Goal: Task Accomplishment & Management: Use online tool/utility

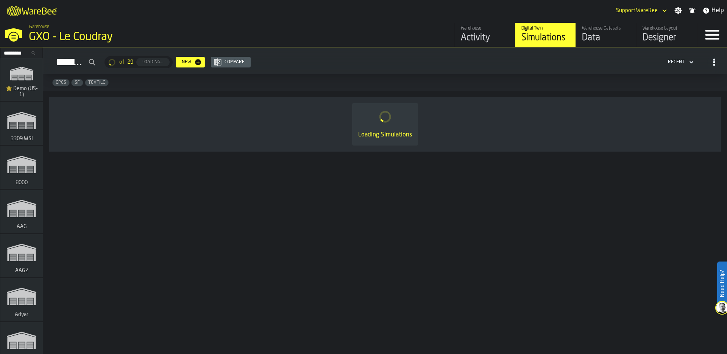
click at [22, 53] on input "Search..." at bounding box center [21, 53] width 39 height 8
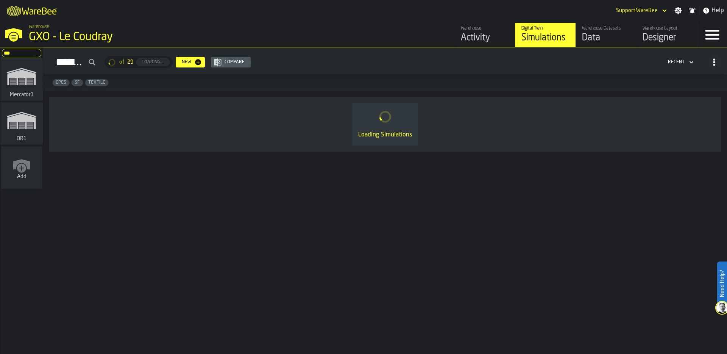
type input "***"
click at [19, 124] on icon "link-to-/wh/i/02d92962-0f11-4133-9763-7cb092bceeef/simulations" at bounding box center [21, 120] width 36 height 30
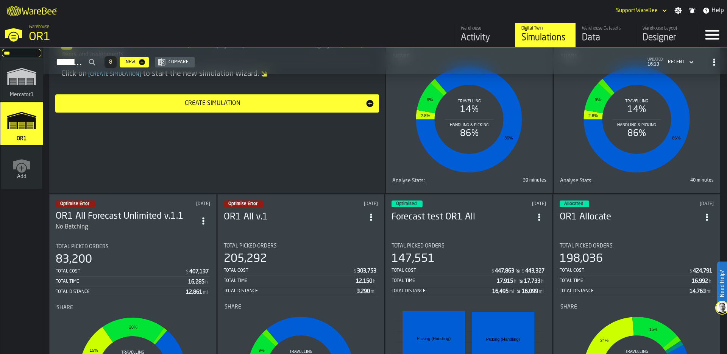
scroll to position [213, 0]
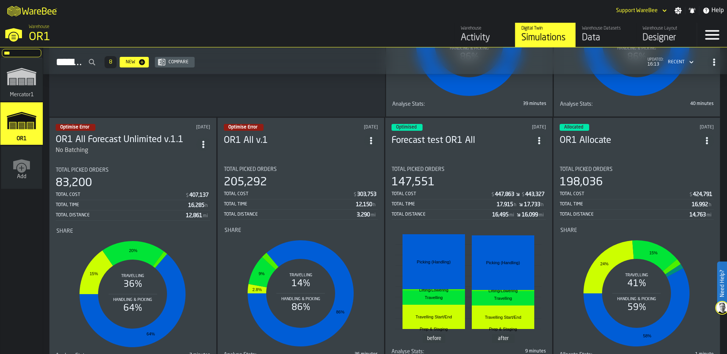
click at [366, 134] on span "ItemListCard-DashboardItemContainer" at bounding box center [371, 141] width 14 height 14
click at [360, 165] on li "Delete" at bounding box center [355, 171] width 48 height 18
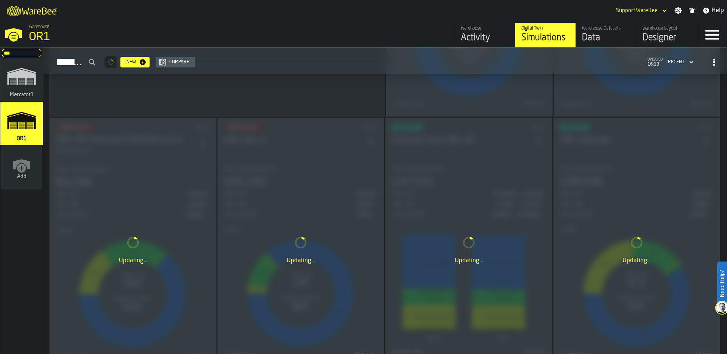
click at [204, 141] on div "Updating..." at bounding box center [133, 250] width 167 height 264
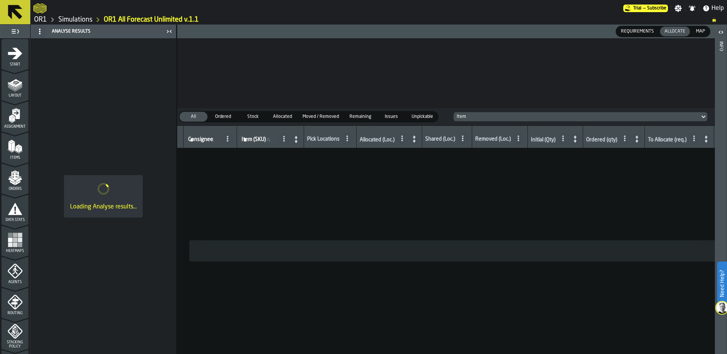
click at [73, 18] on link "Simulations" at bounding box center [75, 20] width 34 height 8
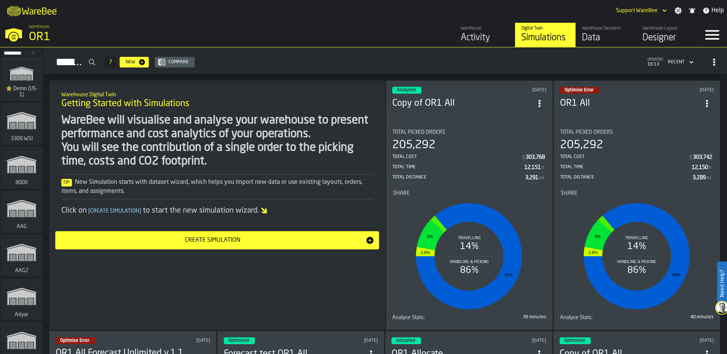
click at [712, 99] on span "ItemListCard-DashboardItemContainer" at bounding box center [707, 104] width 14 height 14
click at [700, 134] on div "Delete" at bounding box center [689, 134] width 39 height 9
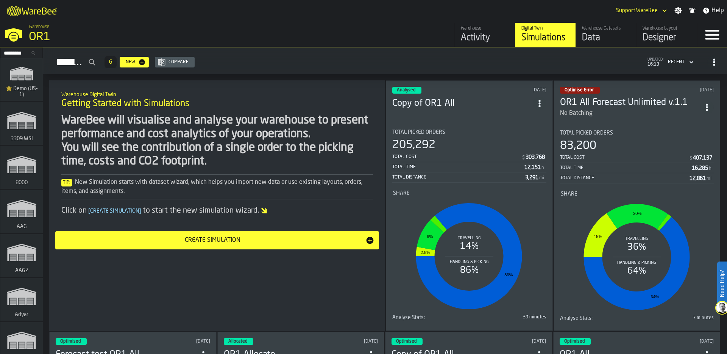
click at [706, 103] on icon "ItemListCard-DashboardItemContainer" at bounding box center [707, 107] width 8 height 8
click at [691, 134] on div "Delete" at bounding box center [689, 138] width 39 height 9
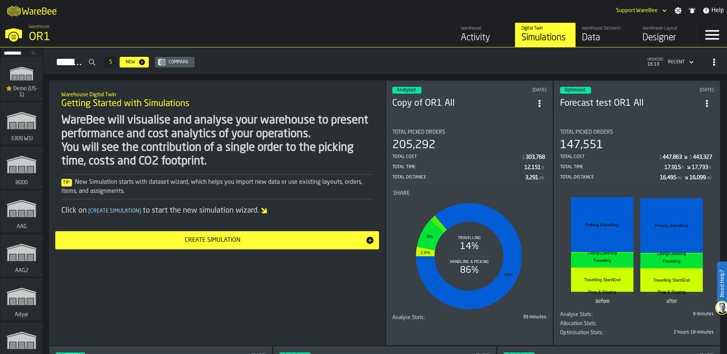
click at [45, 36] on div "OR1" at bounding box center [131, 37] width 204 height 14
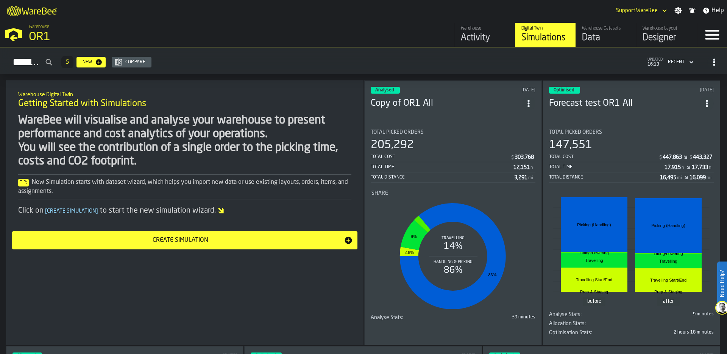
click at [478, 133] on div "Total Picked Orders 205,292 Total Cost $ 303,768 Total Time 12,151 h Total Dist…" at bounding box center [453, 155] width 165 height 53
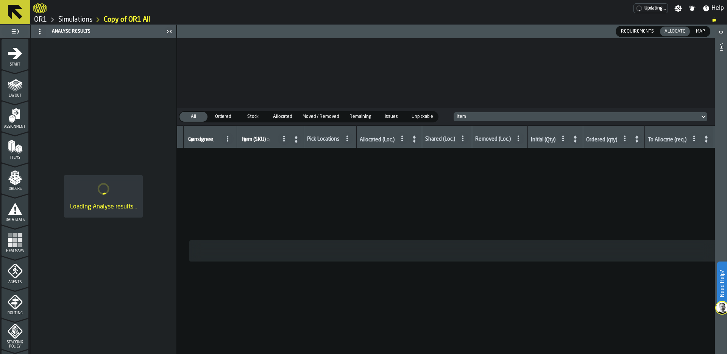
click at [74, 23] on link "Simulations" at bounding box center [75, 20] width 34 height 8
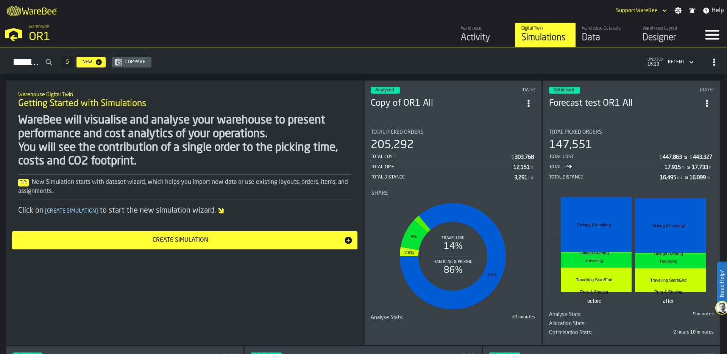
click at [526, 101] on icon "ItemListCard-DashboardItemContainer" at bounding box center [529, 104] width 8 height 8
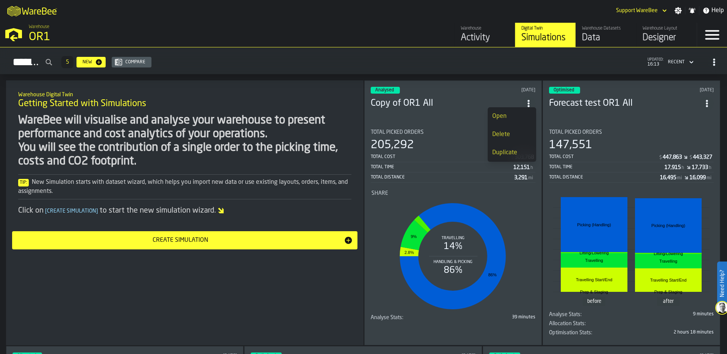
click at [512, 155] on div "Duplicate" at bounding box center [511, 152] width 39 height 9
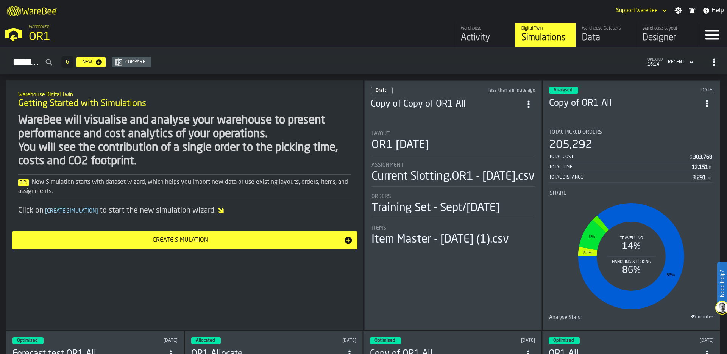
click at [416, 153] on div "Layout OR1 10-08-25" at bounding box center [452, 143] width 163 height 25
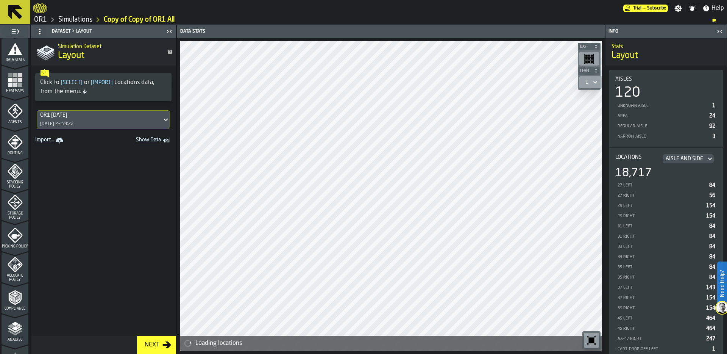
scroll to position [171, 0]
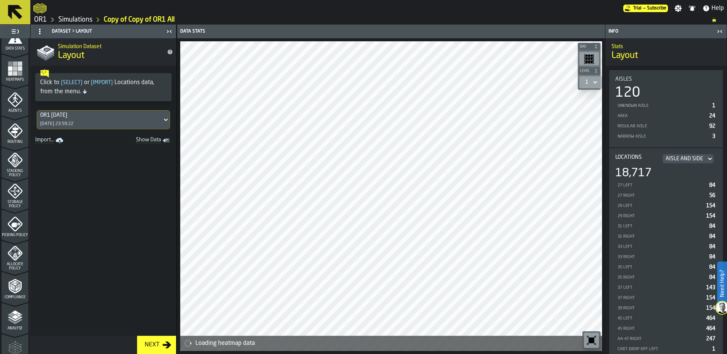
click at [18, 259] on icon "menu Allocate Policy" at bounding box center [15, 252] width 15 height 15
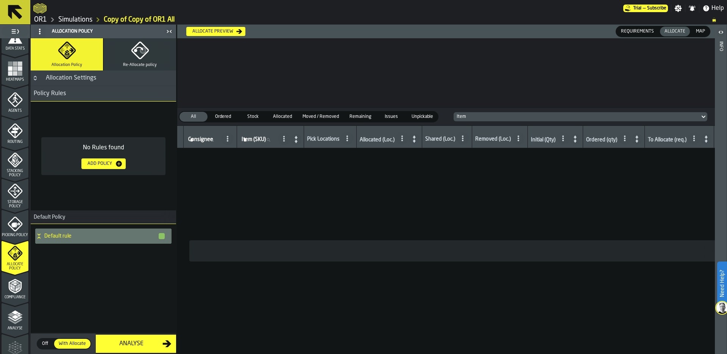
click at [68, 78] on div "Allocation Settings" at bounding box center [70, 77] width 59 height 9
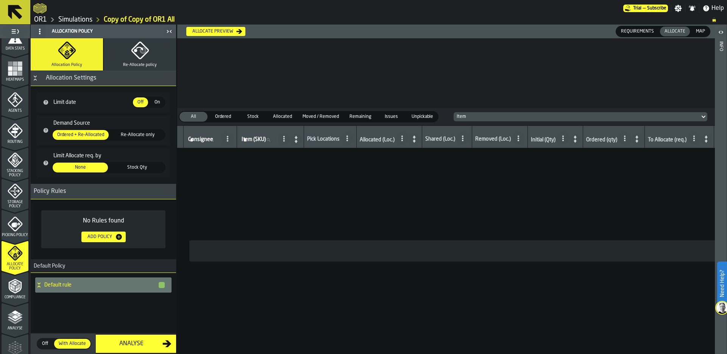
click at [70, 78] on div "Allocation Settings" at bounding box center [70, 77] width 59 height 9
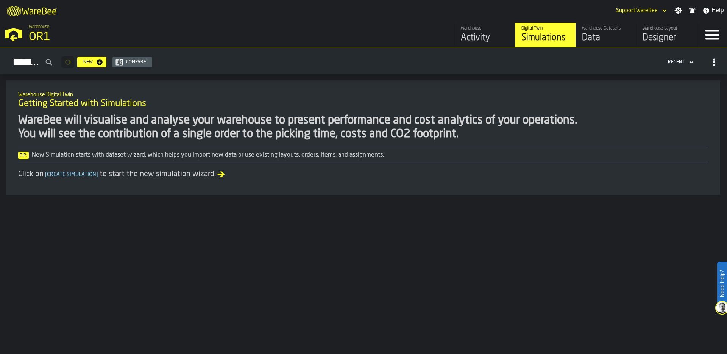
click at [41, 30] on div "Warehouse OR1" at bounding box center [186, 34] width 320 height 26
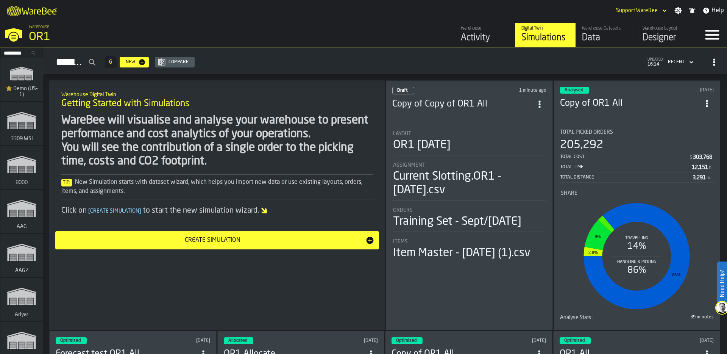
click at [19, 51] on input "Search..." at bounding box center [21, 53] width 39 height 8
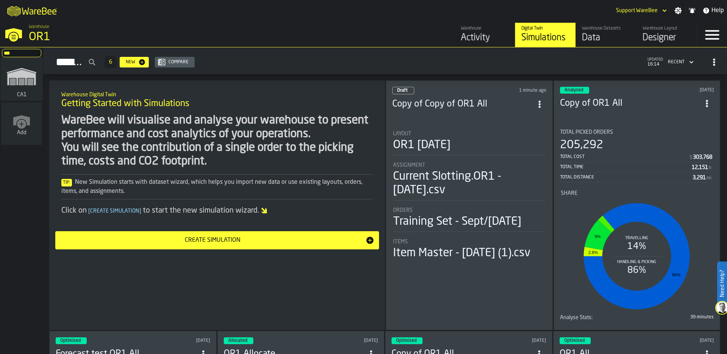
type input "***"
click at [30, 87] on icon "link-to-/wh/i/76e2a128-1b54-4d66-80d4-05ae4c277723/simulations" at bounding box center [21, 76] width 36 height 30
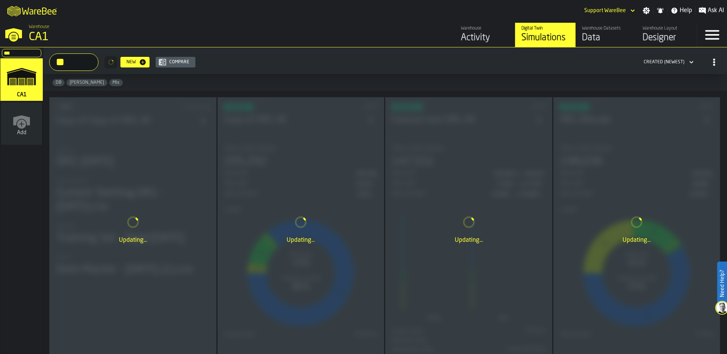
type input "**"
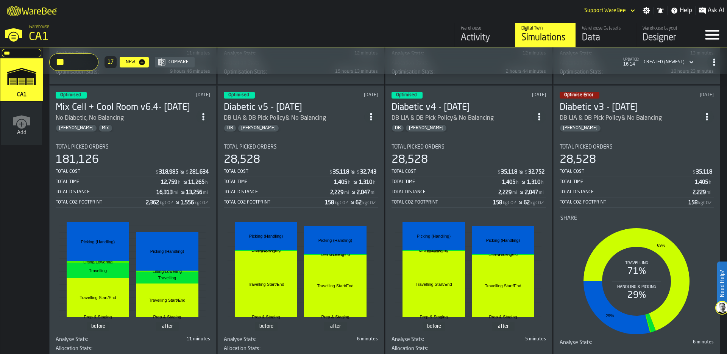
scroll to position [296, 0]
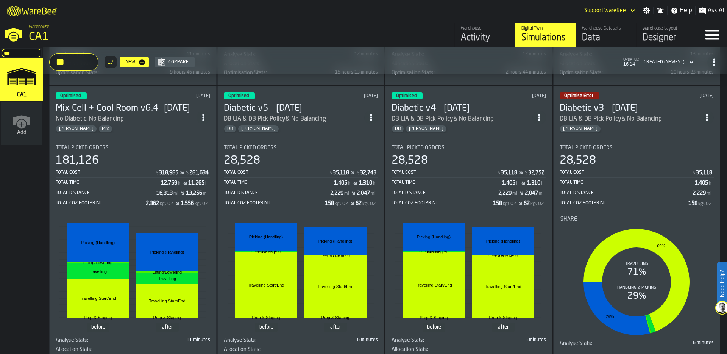
click at [708, 114] on icon "ItemListCard-DashboardItemContainer" at bounding box center [707, 118] width 8 height 8
click at [696, 146] on div "Delete" at bounding box center [689, 148] width 39 height 9
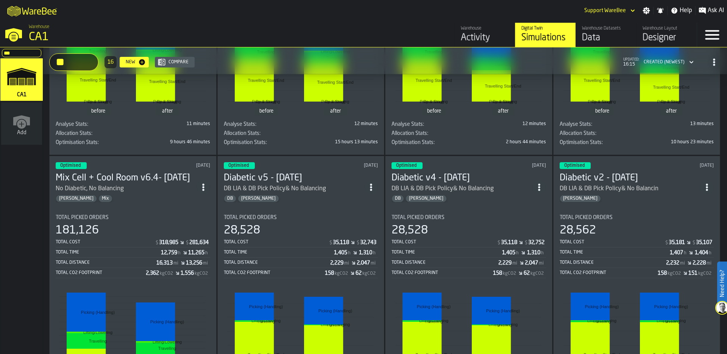
scroll to position [250, 0]
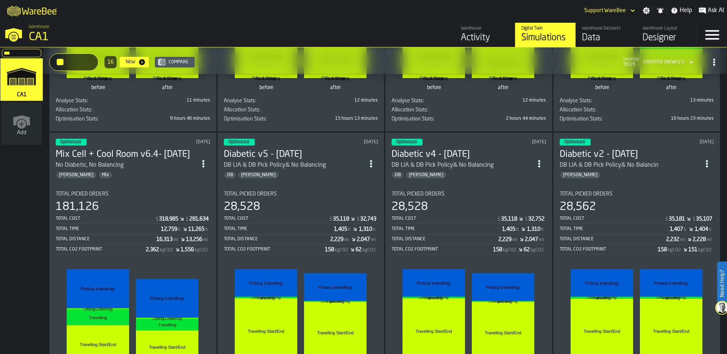
click at [290, 181] on div "Optimised 7 days ago Diabetic v5 - 10.06.25 DB LIA & DB Pick Policy& No Balanci…" at bounding box center [300, 274] width 167 height 285
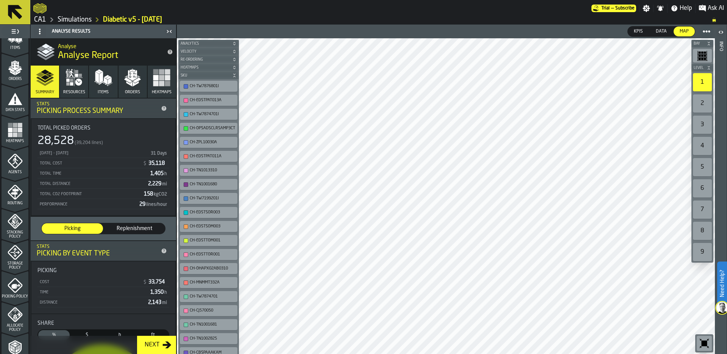
scroll to position [244, 0]
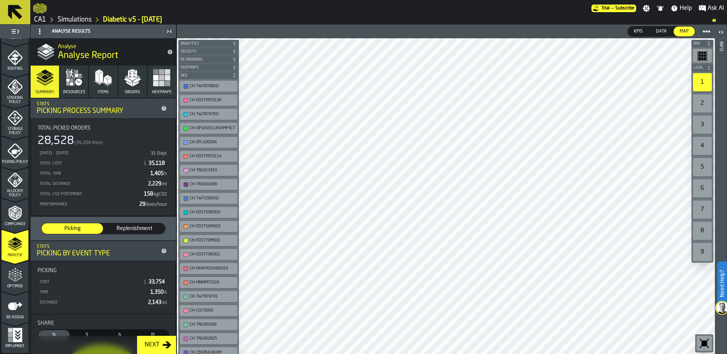
click at [16, 190] on span "Allocate Policy" at bounding box center [15, 193] width 27 height 8
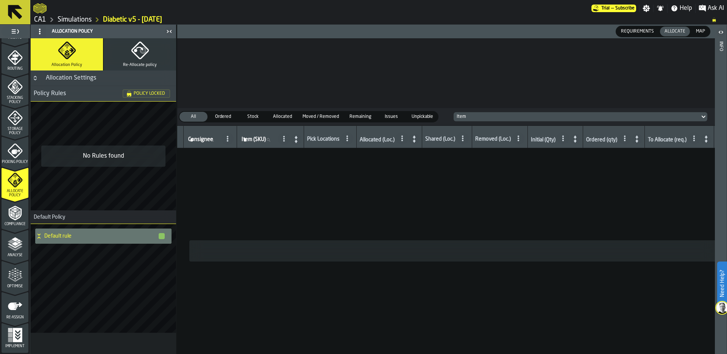
click at [89, 20] on link "Simulations" at bounding box center [75, 20] width 34 height 8
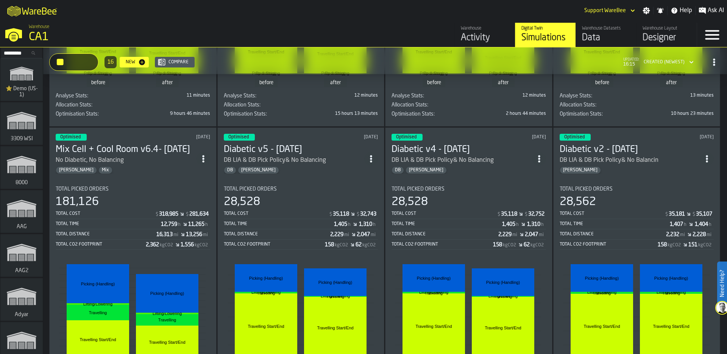
scroll to position [256, 0]
click at [439, 221] on div "Total Time" at bounding box center [447, 223] width 111 height 5
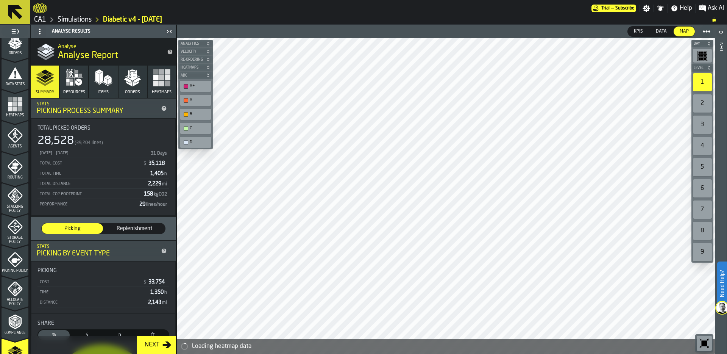
scroll to position [244, 0]
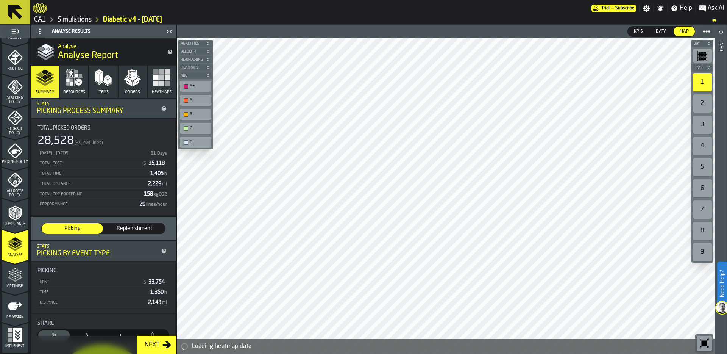
click at [14, 188] on div "Allocate Policy" at bounding box center [15, 184] width 27 height 25
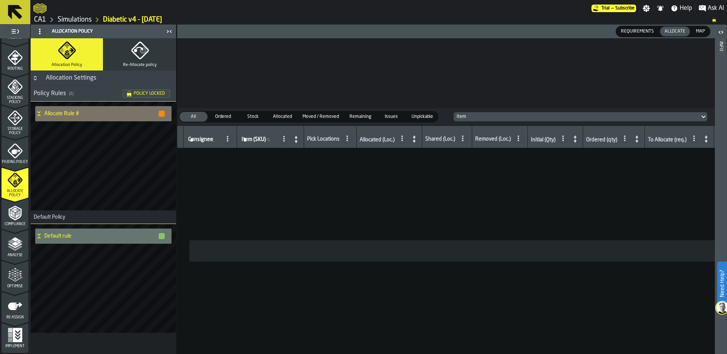
click at [40, 112] on icon at bounding box center [39, 114] width 8 height 6
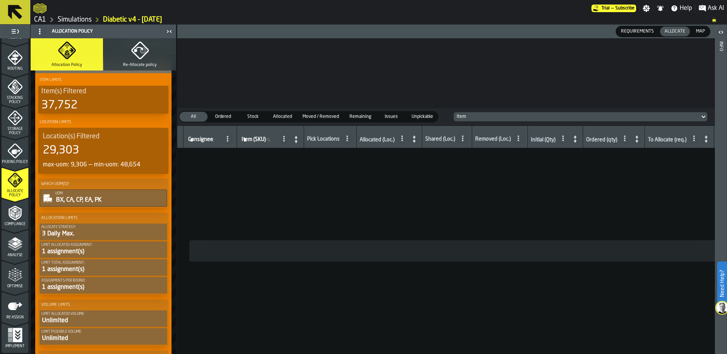
scroll to position [0, 0]
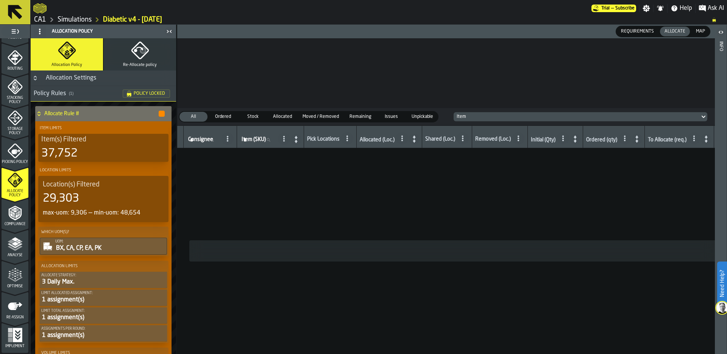
click at [125, 56] on button "Re-Allocate policy" at bounding box center [140, 54] width 72 height 32
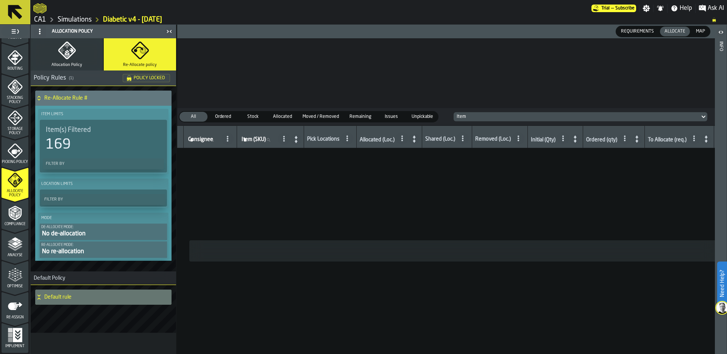
click at [65, 61] on button "Allocation Policy" at bounding box center [67, 54] width 72 height 32
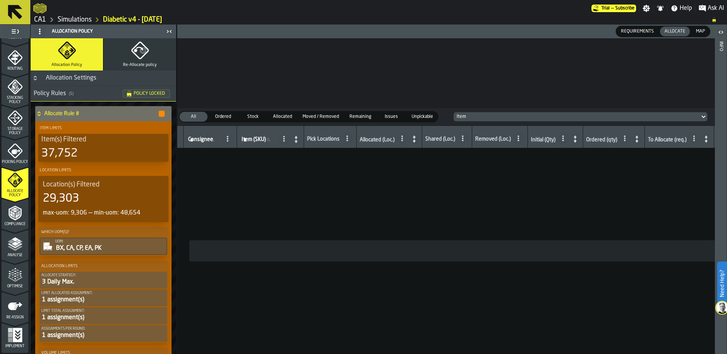
click at [80, 22] on link "Simulations" at bounding box center [75, 20] width 34 height 8
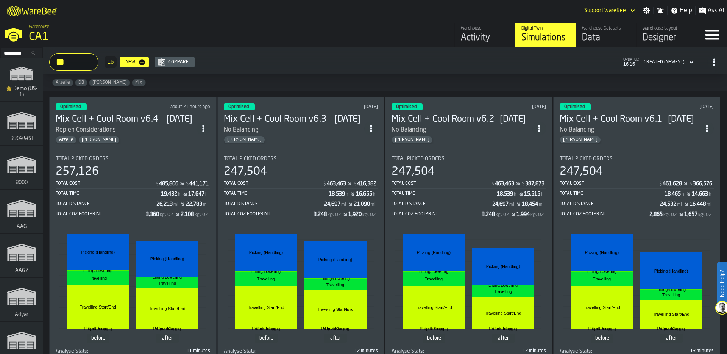
click at [167, 140] on div "Arzelle Gregg" at bounding box center [126, 140] width 141 height 8
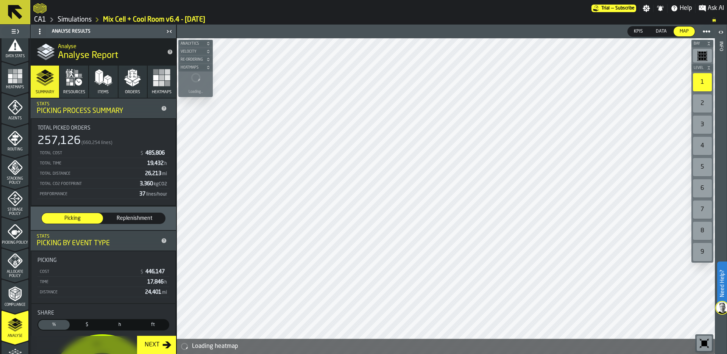
scroll to position [173, 0]
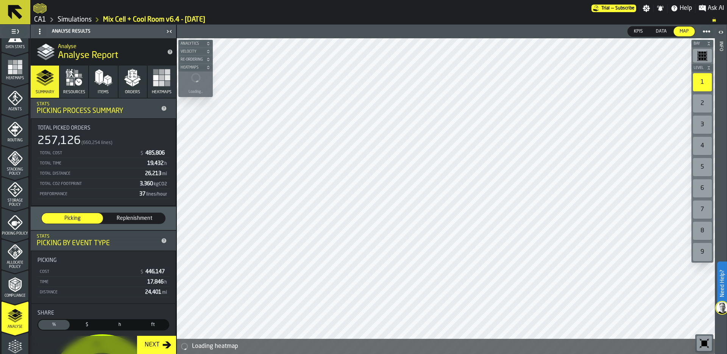
click at [15, 254] on polygon "menu Allocate Policy" at bounding box center [16, 254] width 2 height 3
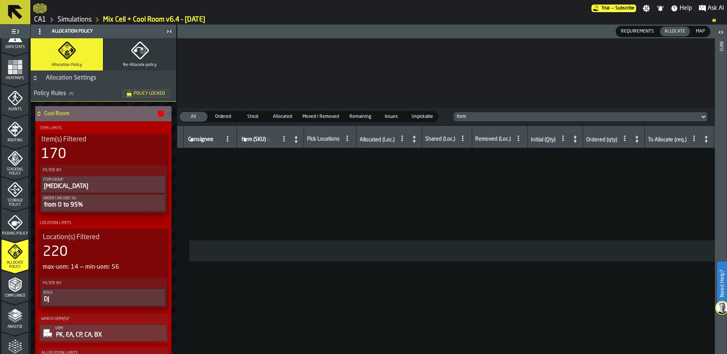
click at [132, 64] on span "Re-Allocate policy" at bounding box center [140, 64] width 34 height 5
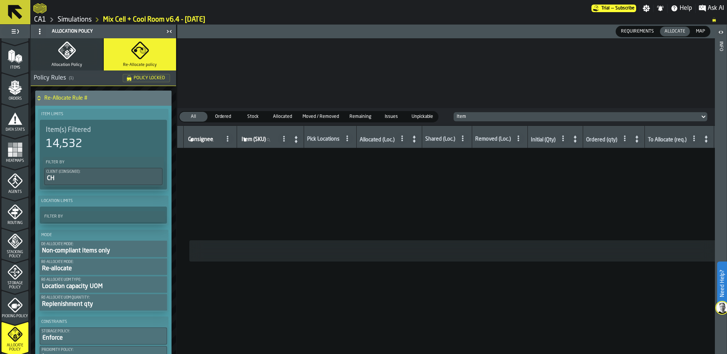
scroll to position [89, 0]
click at [12, 279] on icon "menu Storage Policy" at bounding box center [15, 273] width 15 height 15
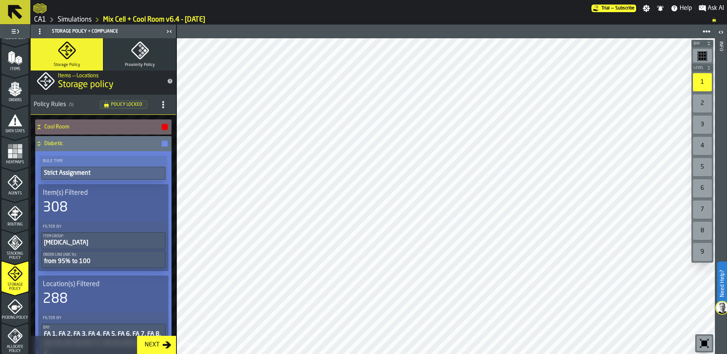
scroll to position [0, 0]
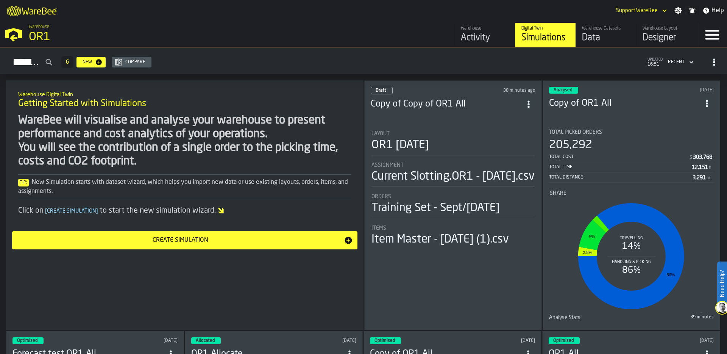
click at [592, 40] on div "Data" at bounding box center [606, 38] width 48 height 12
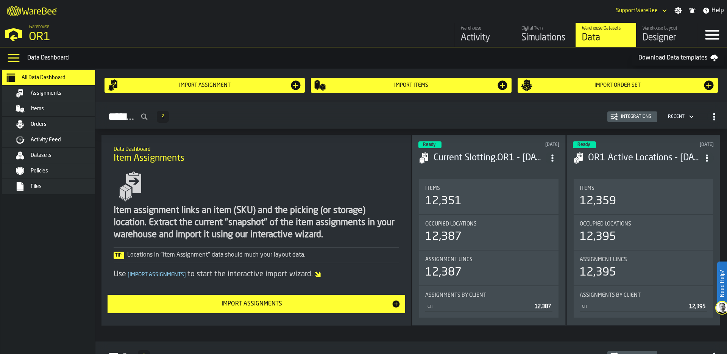
click at [42, 120] on div "Orders" at bounding box center [58, 124] width 92 height 9
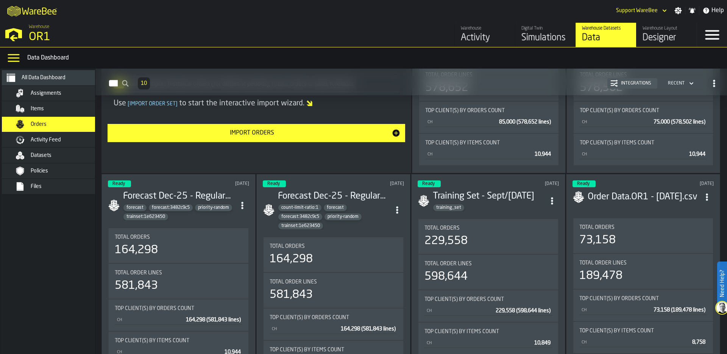
scroll to position [176, 0]
click at [527, 34] on div "Simulations" at bounding box center [545, 38] width 48 height 12
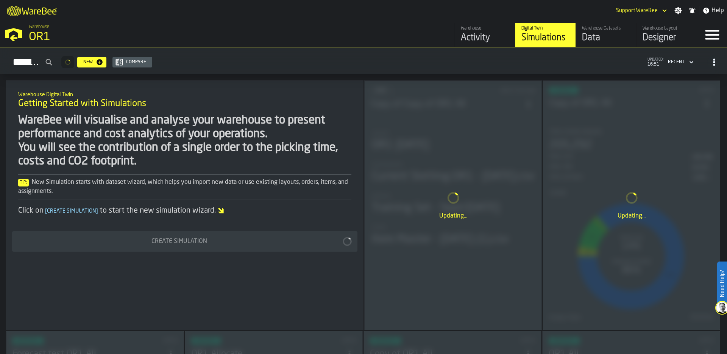
click at [528, 35] on div "Simulations" at bounding box center [545, 38] width 48 height 12
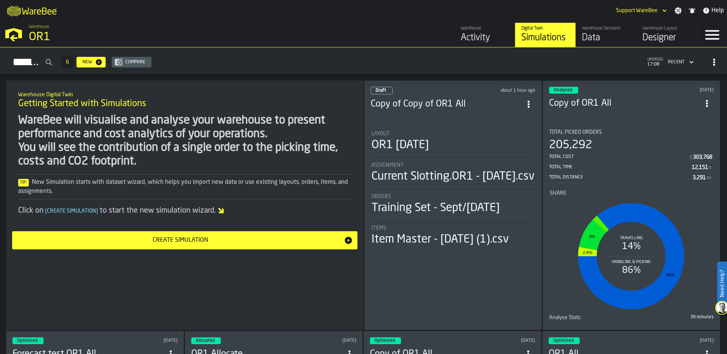
click at [608, 160] on div "Total Cost $ 303,768" at bounding box center [631, 157] width 165 height 9
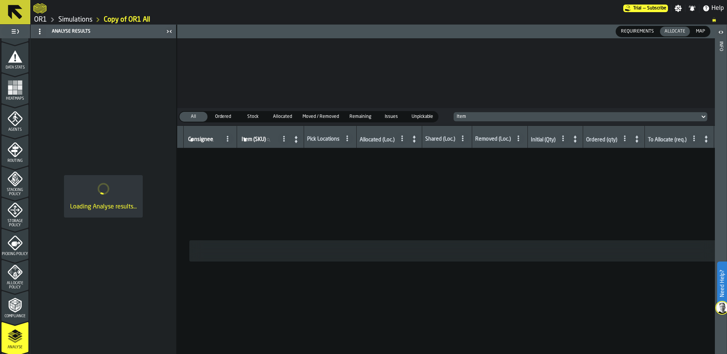
scroll to position [244, 0]
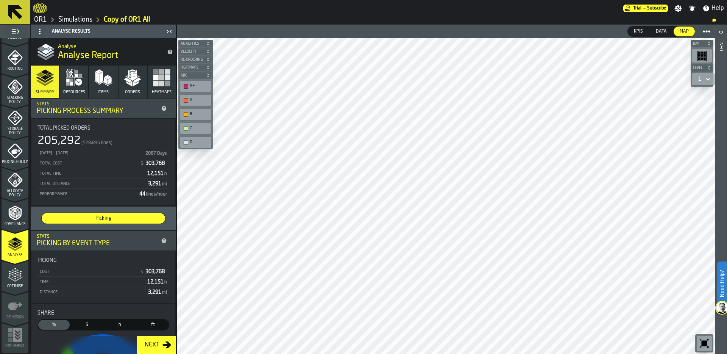
click at [75, 21] on link "Simulations" at bounding box center [75, 20] width 34 height 8
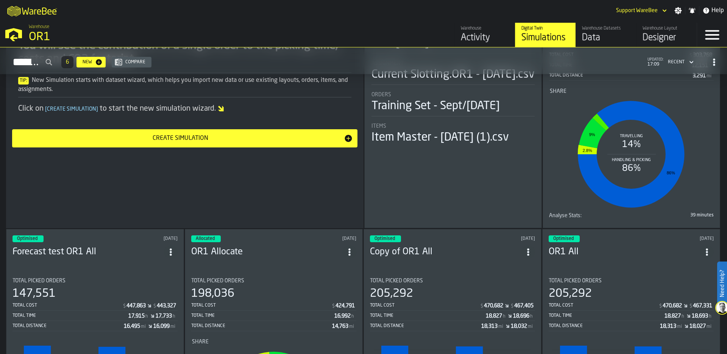
scroll to position [234, 0]
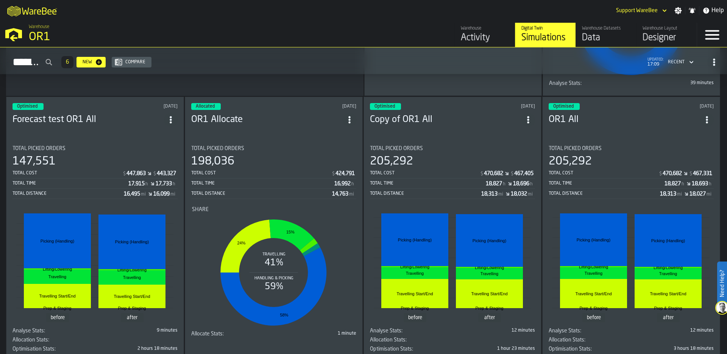
click at [86, 164] on div "147,551" at bounding box center [94, 161] width 165 height 14
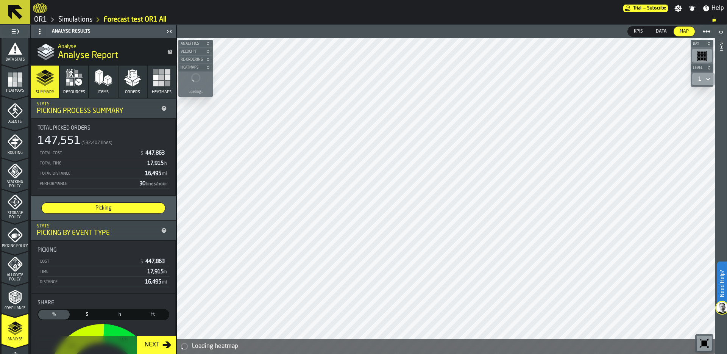
scroll to position [165, 0]
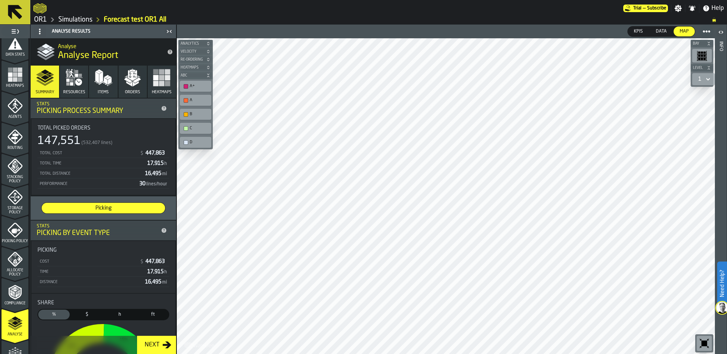
click at [9, 204] on icon "menu Storage Policy" at bounding box center [15, 196] width 15 height 15
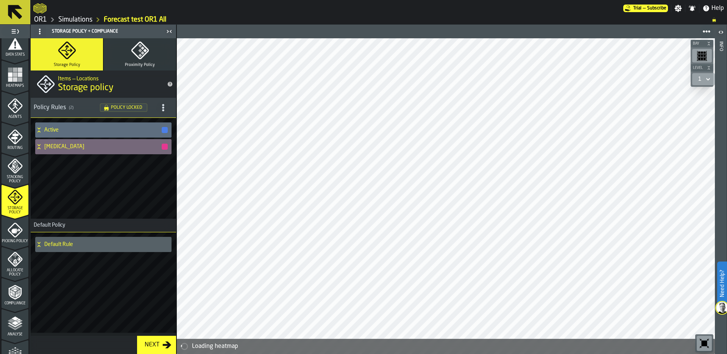
click at [41, 146] on icon at bounding box center [39, 147] width 8 height 6
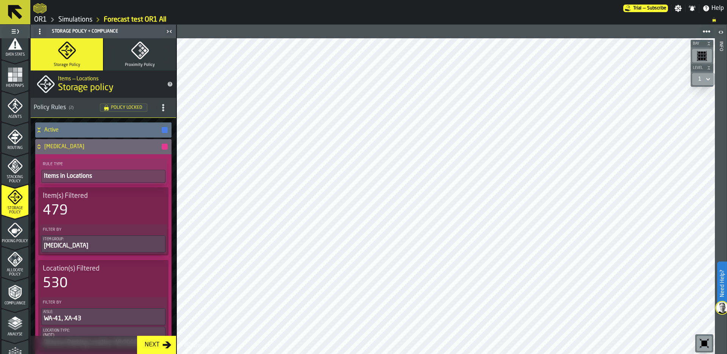
click at [39, 130] on icon at bounding box center [39, 130] width 8 height 6
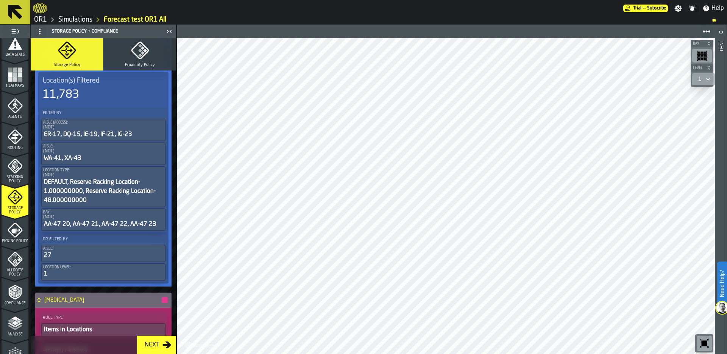
scroll to position [194, 0]
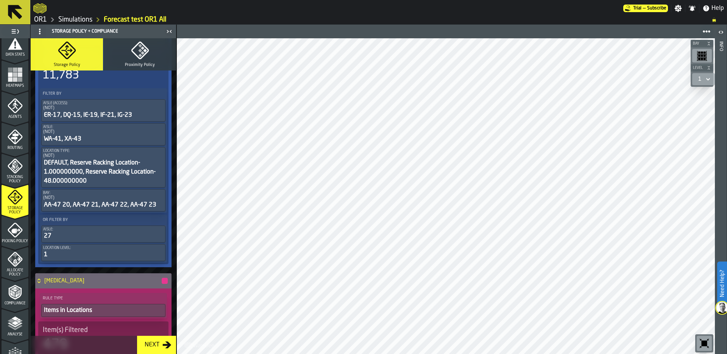
click at [8, 73] on rect "menu Heatmaps" at bounding box center [10, 74] width 5 height 5
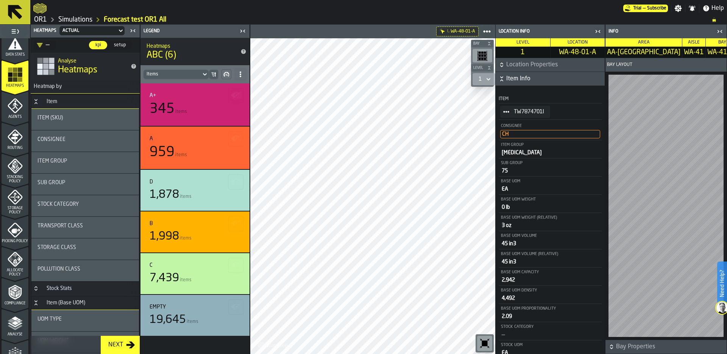
click at [507, 110] on icon "StatList-item-TW7874701I" at bounding box center [506, 112] width 6 height 6
click at [531, 141] on div "Show Item Explain" at bounding box center [528, 141] width 47 height 5
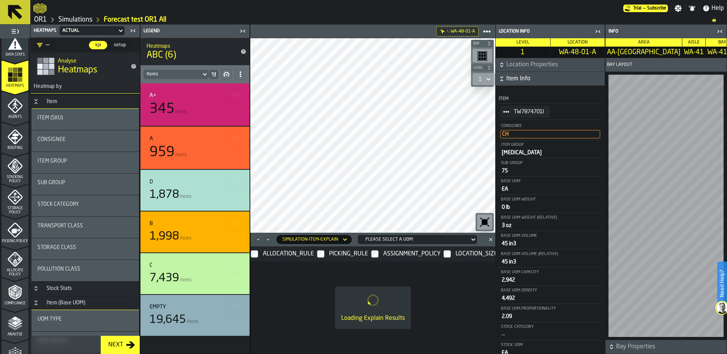
click at [598, 33] on icon "button-toggle-Close me" at bounding box center [597, 31] width 9 height 9
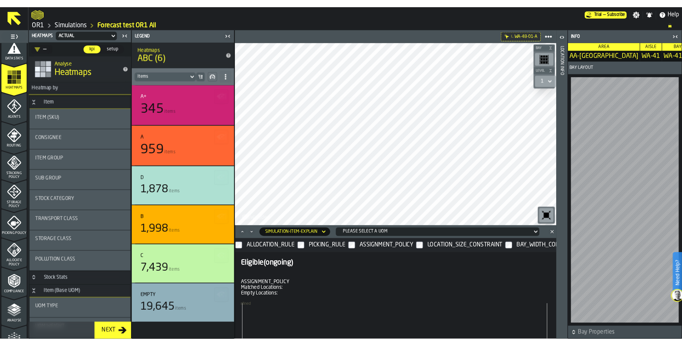
scroll to position [165, 0]
